Goal: Task Accomplishment & Management: Manage account settings

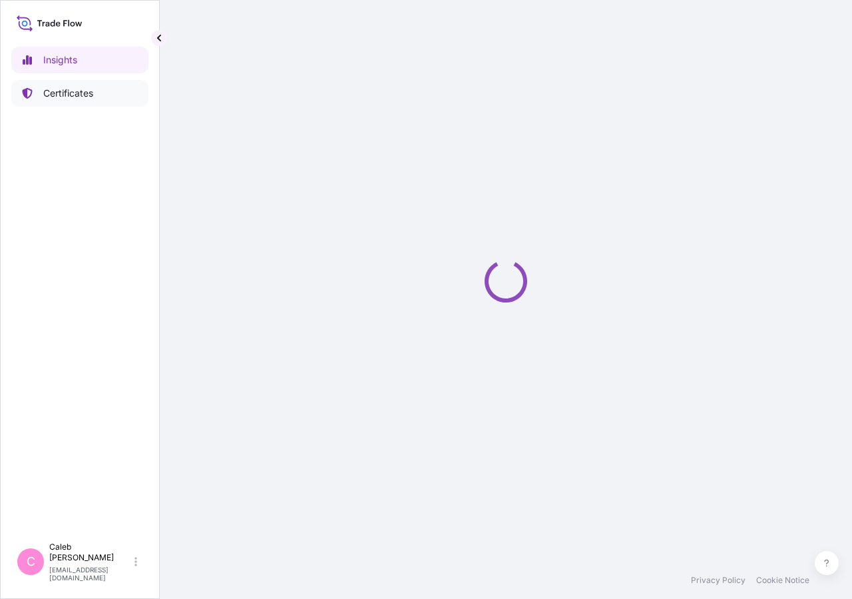
click at [95, 97] on link "Certificates" at bounding box center [79, 93] width 137 height 27
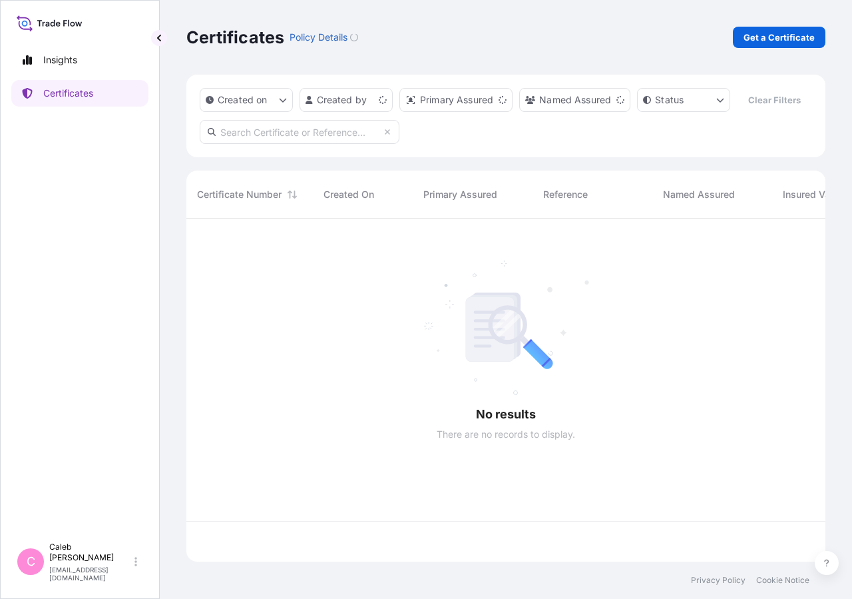
scroll to position [311, 628]
click at [271, 144] on input "text" at bounding box center [300, 132] width 200 height 24
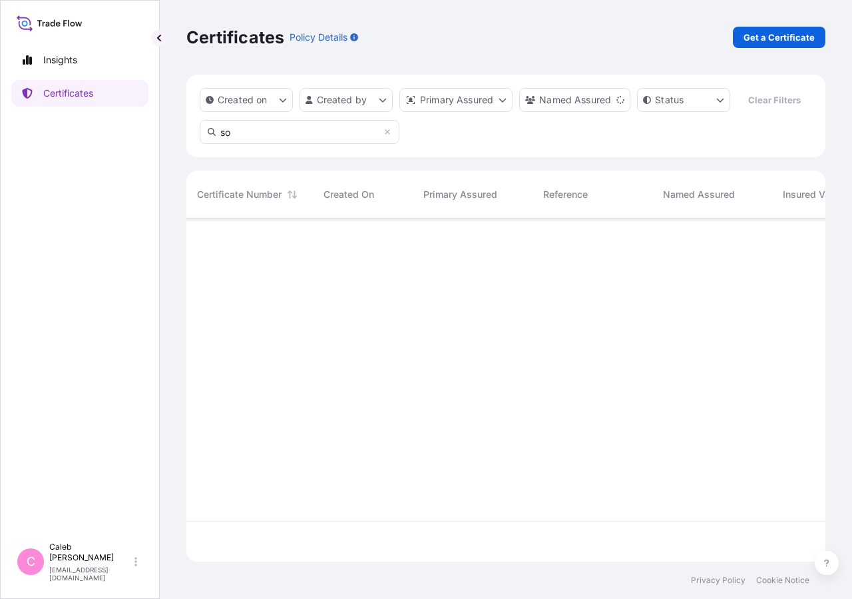
type input "s"
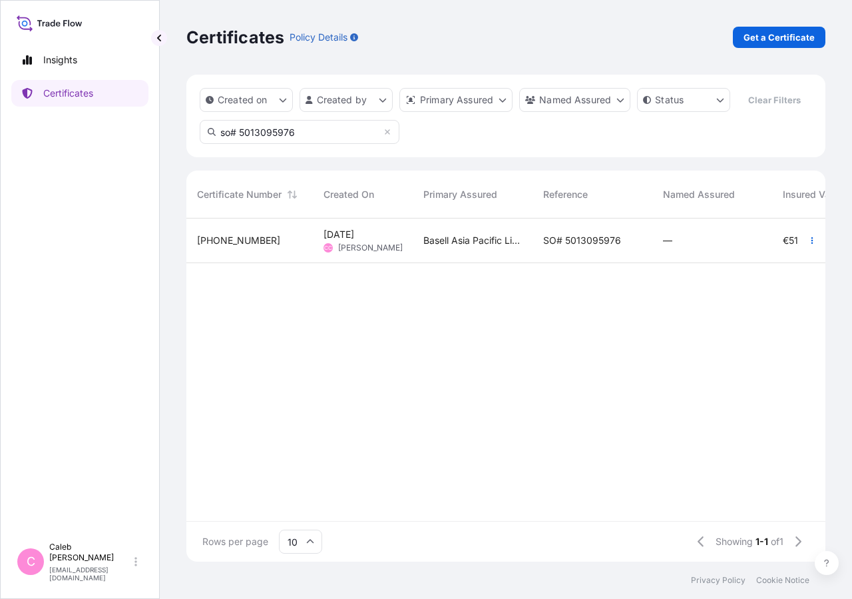
type input "so# 5013095976"
click at [545, 247] on span "SO# 5013095976" at bounding box center [582, 240] width 78 height 13
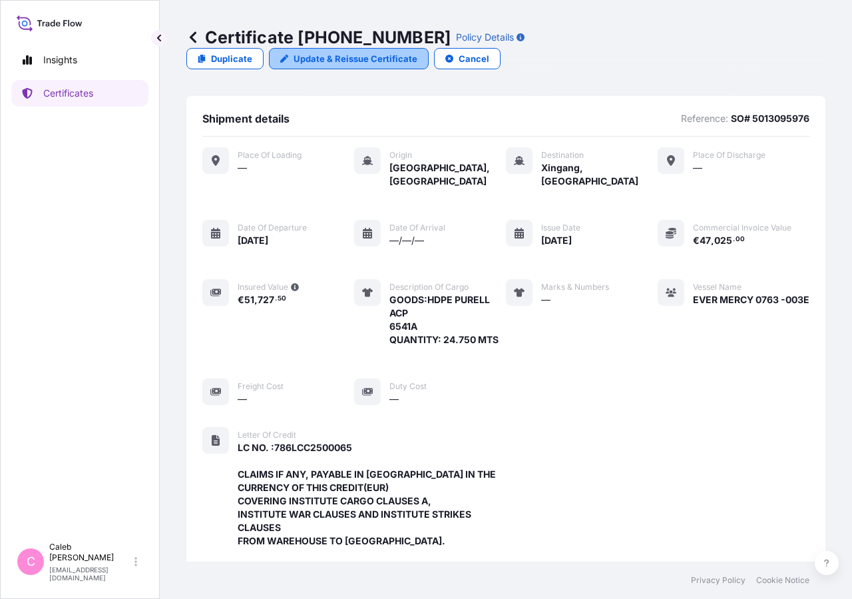
click at [429, 48] on link "Update & Reissue Certificate" at bounding box center [349, 58] width 160 height 21
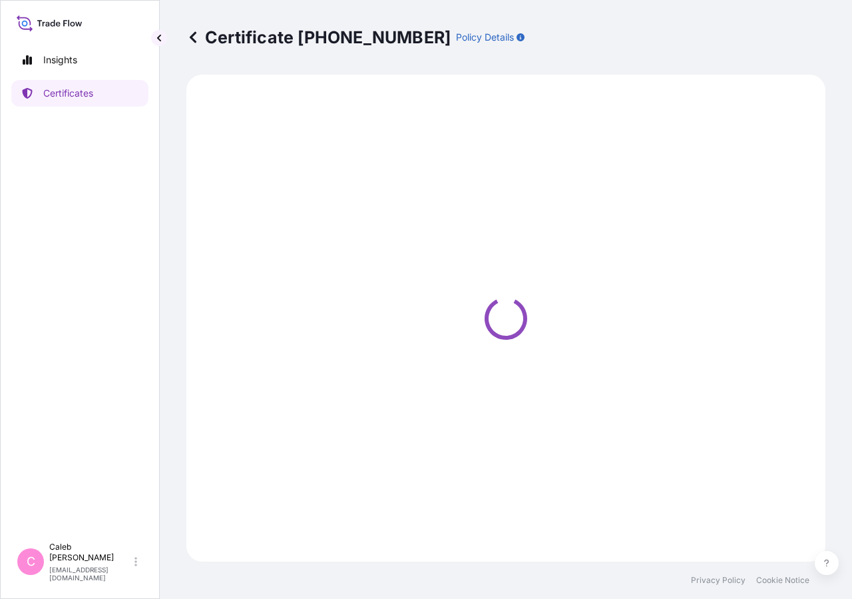
select select "Sea"
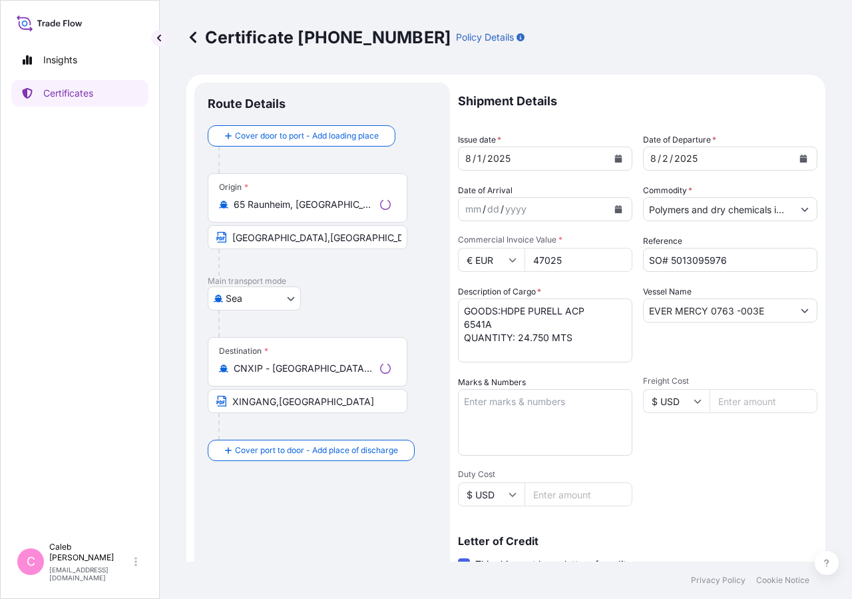
select select "32034"
click at [800, 161] on icon "Calendar" at bounding box center [803, 158] width 7 height 8
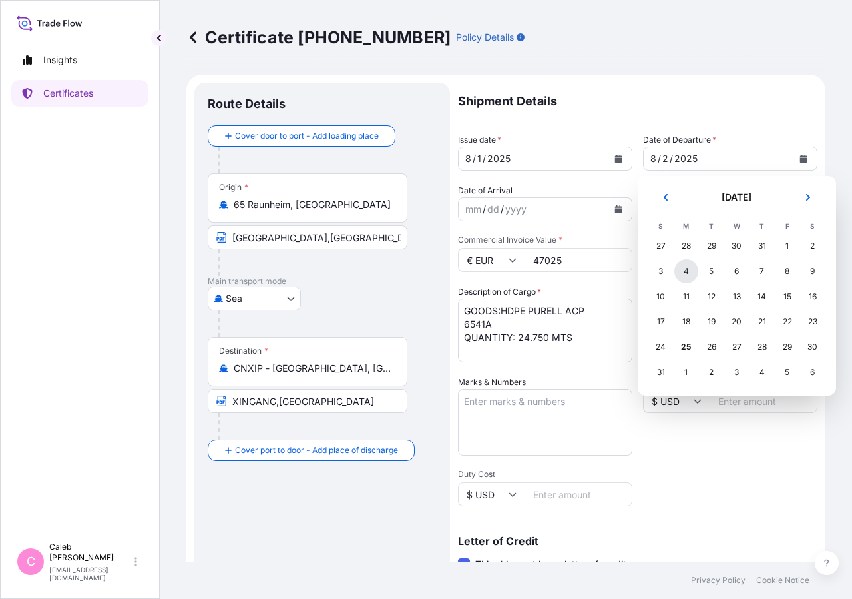
click at [685, 274] on div "4" at bounding box center [687, 271] width 24 height 24
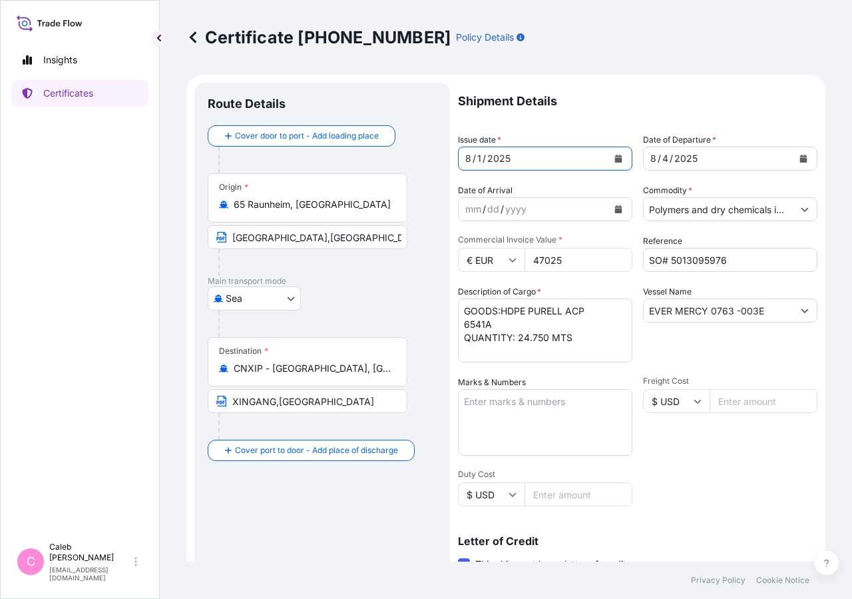
click at [615, 160] on icon "Calendar" at bounding box center [618, 158] width 7 height 8
click at [615, 158] on icon "Calendar" at bounding box center [618, 158] width 7 height 8
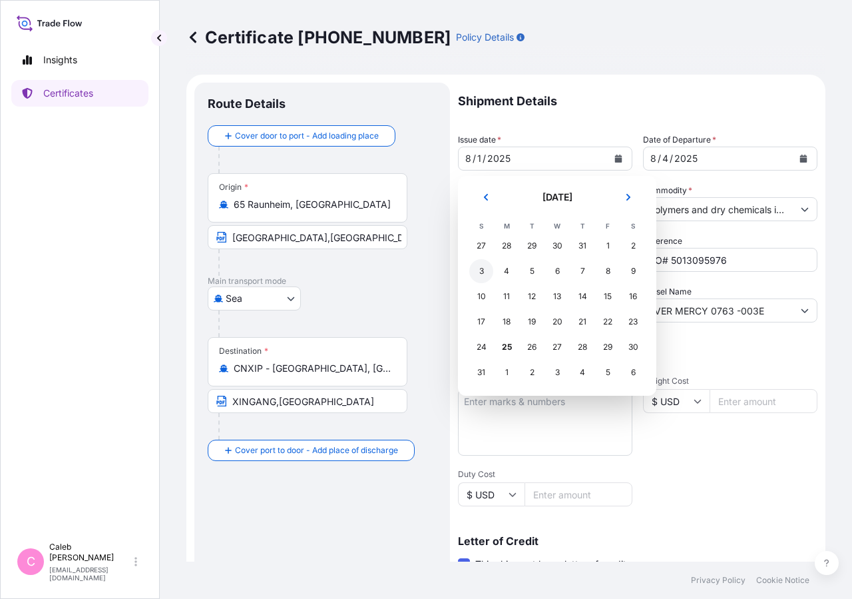
click at [481, 272] on div "3" at bounding box center [481, 271] width 24 height 24
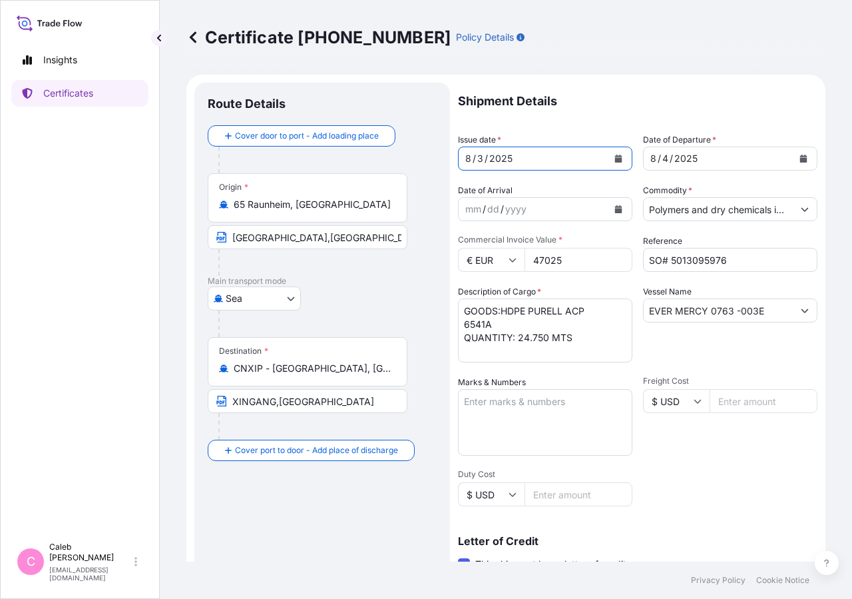
click at [675, 98] on p "Shipment Details" at bounding box center [638, 101] width 360 height 37
click at [367, 237] on input "RAUNHEIM,GERMANY with PORT OF LOADING:ROTTERDAM, NETHERLANDS" at bounding box center [308, 237] width 200 height 24
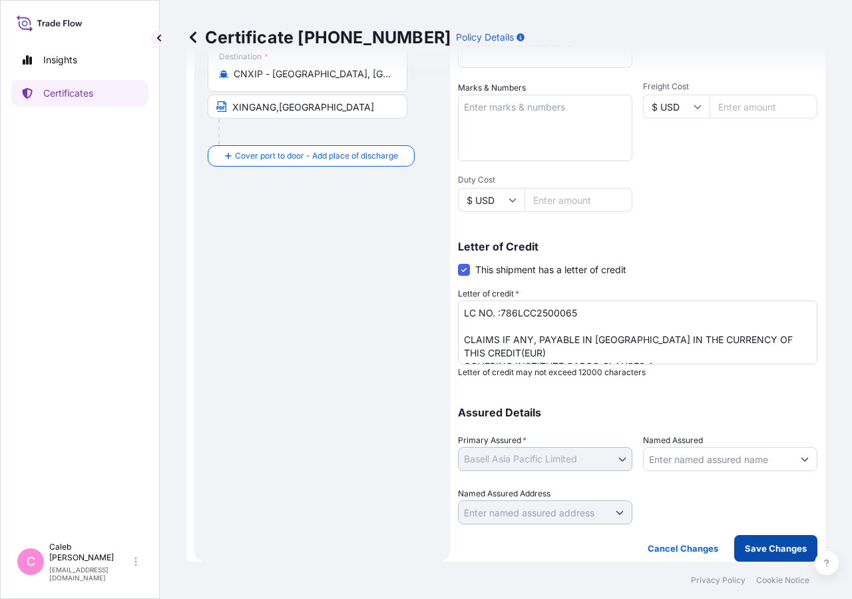
type input "RAUNHEIM,GERMANY with Port of Loading:ROTTERDAM, NETHERLANDS"
click at [760, 552] on p "Save Changes" at bounding box center [776, 547] width 62 height 13
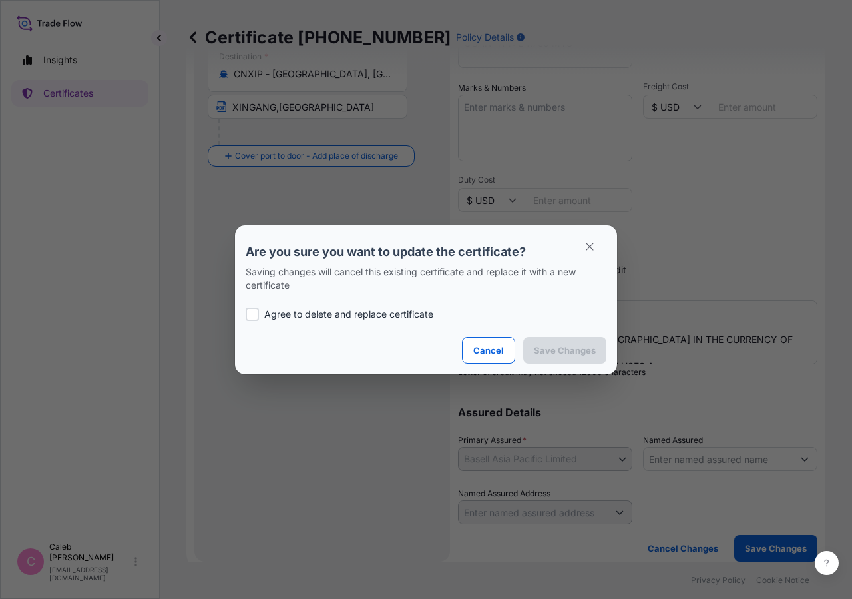
click at [253, 318] on div at bounding box center [252, 314] width 13 height 13
checkbox input "true"
click at [554, 350] on p "Save Changes" at bounding box center [565, 350] width 62 height 13
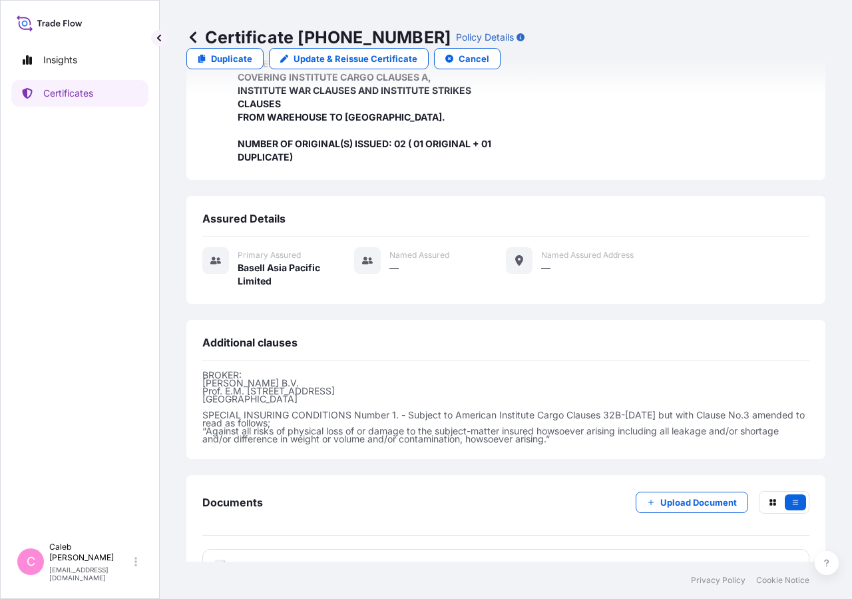
scroll to position [425, 0]
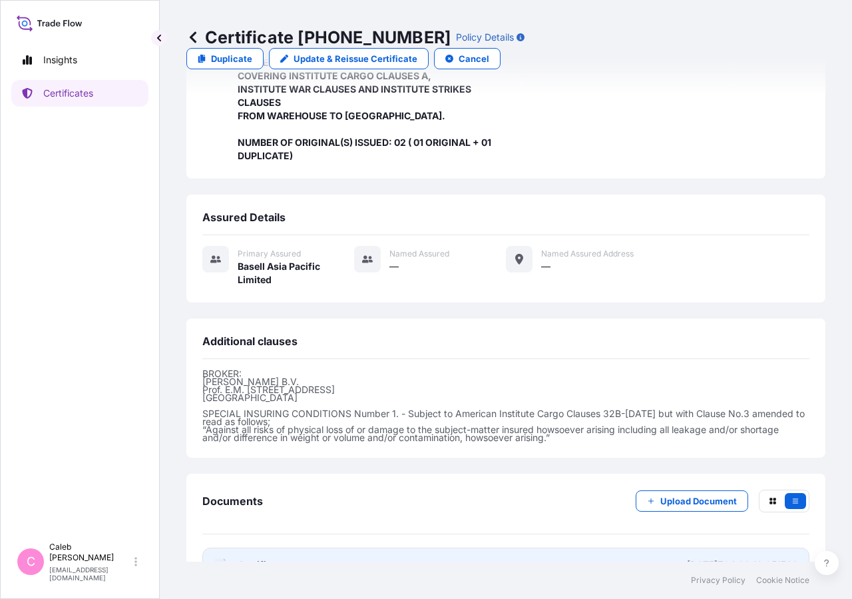
click at [272, 558] on span "Certificate" at bounding box center [262, 564] width 48 height 13
